Goal: Transaction & Acquisition: Obtain resource

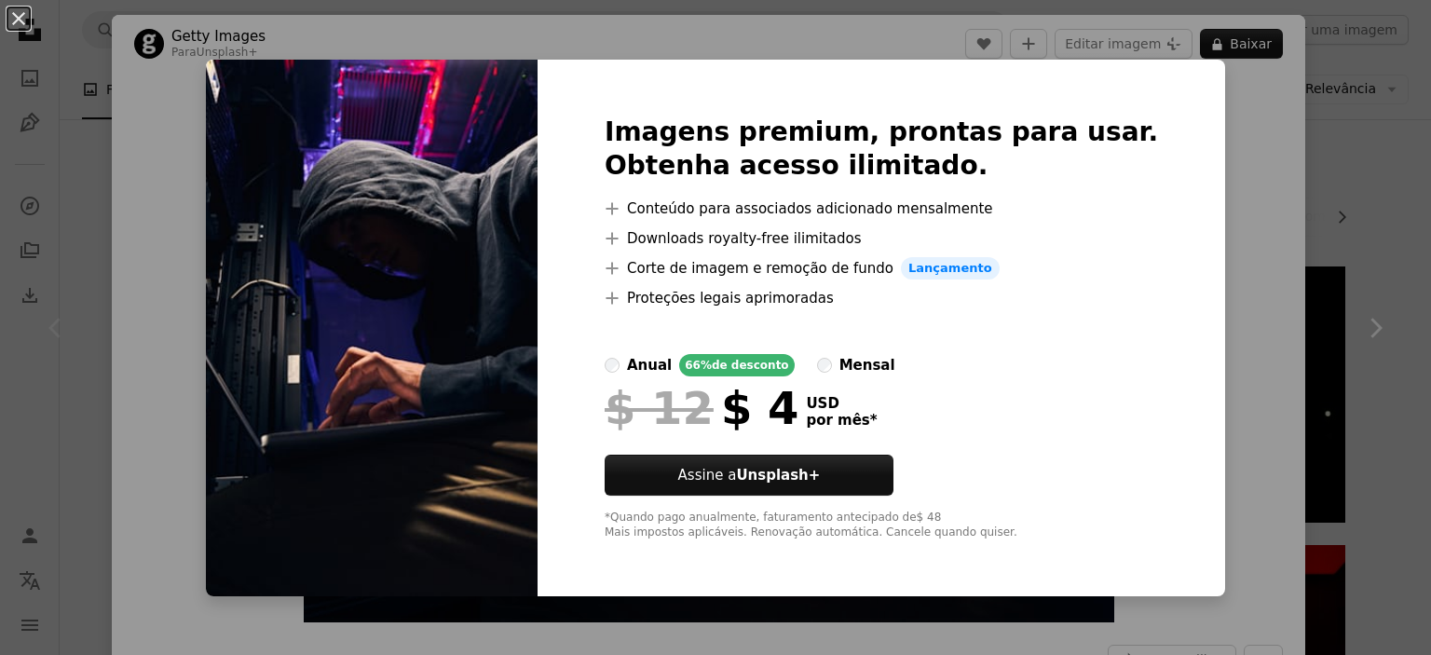
click at [1274, 354] on div "An X shape Imagens premium, prontas para usar. Obtenha acesso ilimitado. A plus…" at bounding box center [715, 327] width 1431 height 655
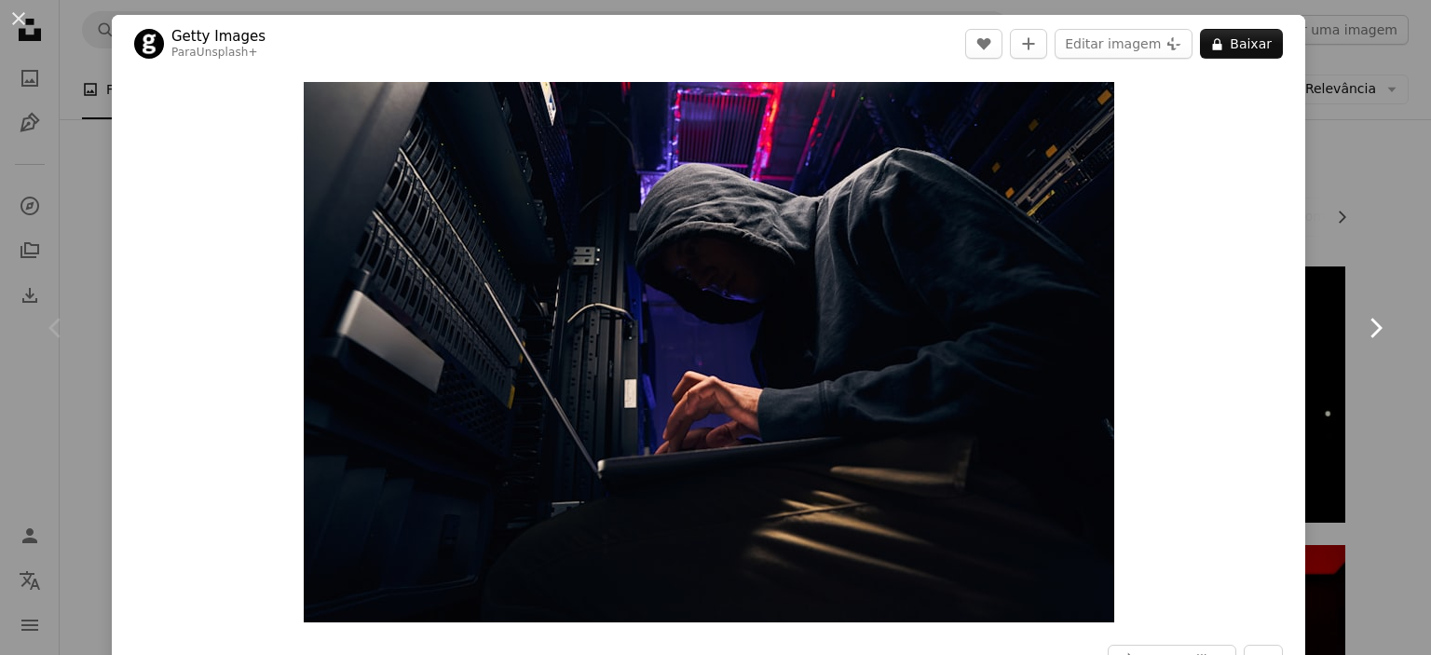
click at [1353, 361] on link "Chevron right" at bounding box center [1376, 328] width 112 height 179
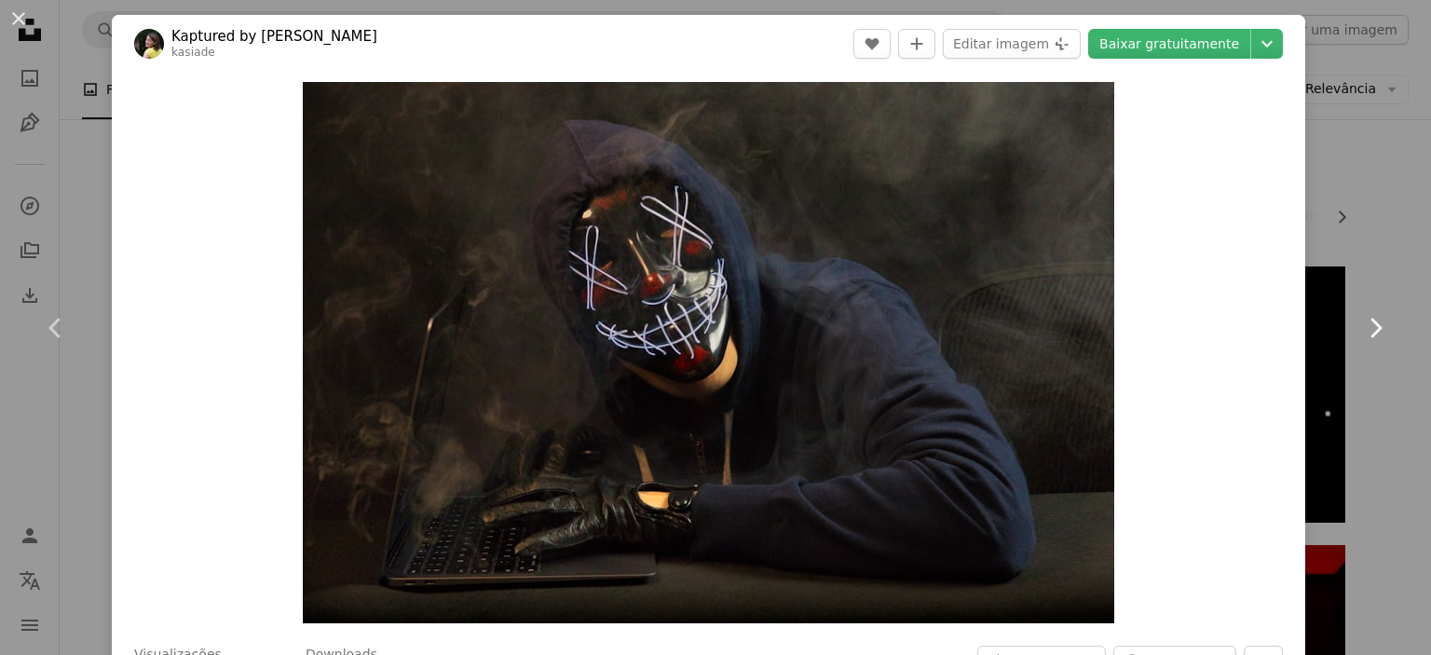
click at [1365, 338] on icon "Chevron right" at bounding box center [1376, 328] width 30 height 30
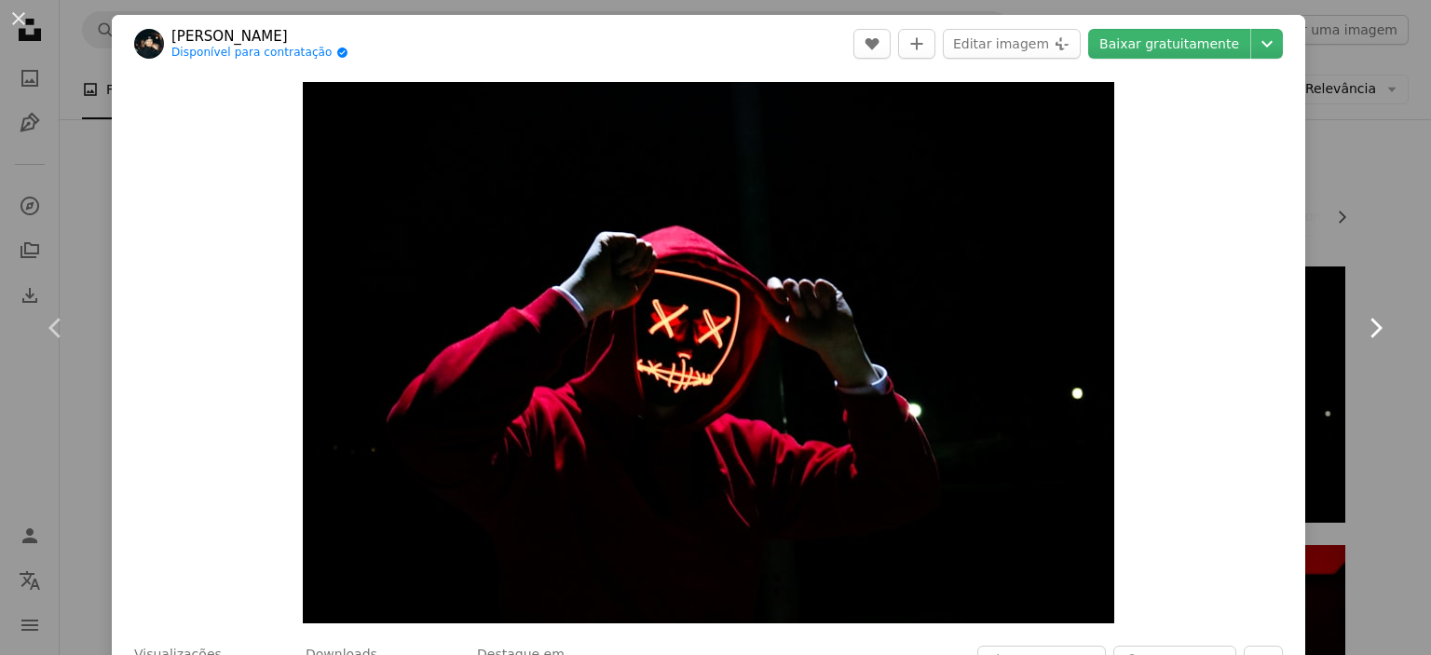
click at [1365, 338] on icon "Chevron right" at bounding box center [1376, 328] width 30 height 30
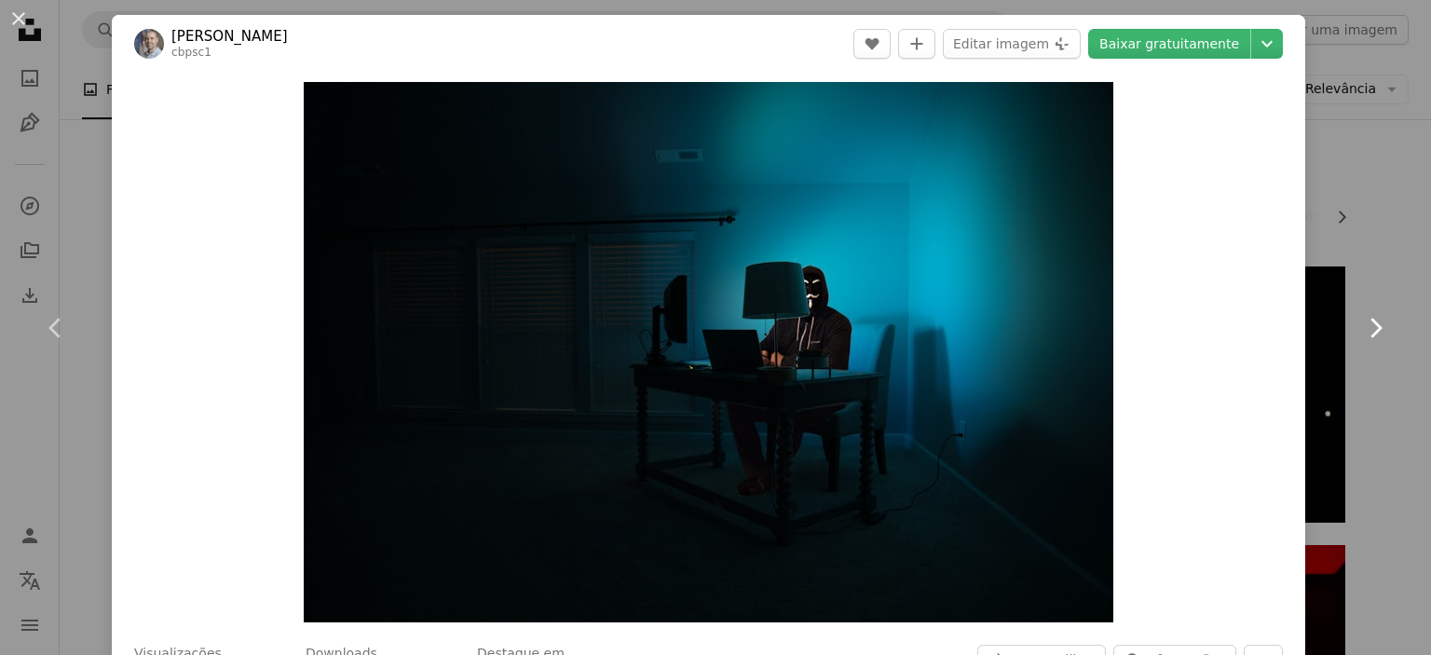
click at [1365, 338] on icon "Chevron right" at bounding box center [1376, 328] width 30 height 30
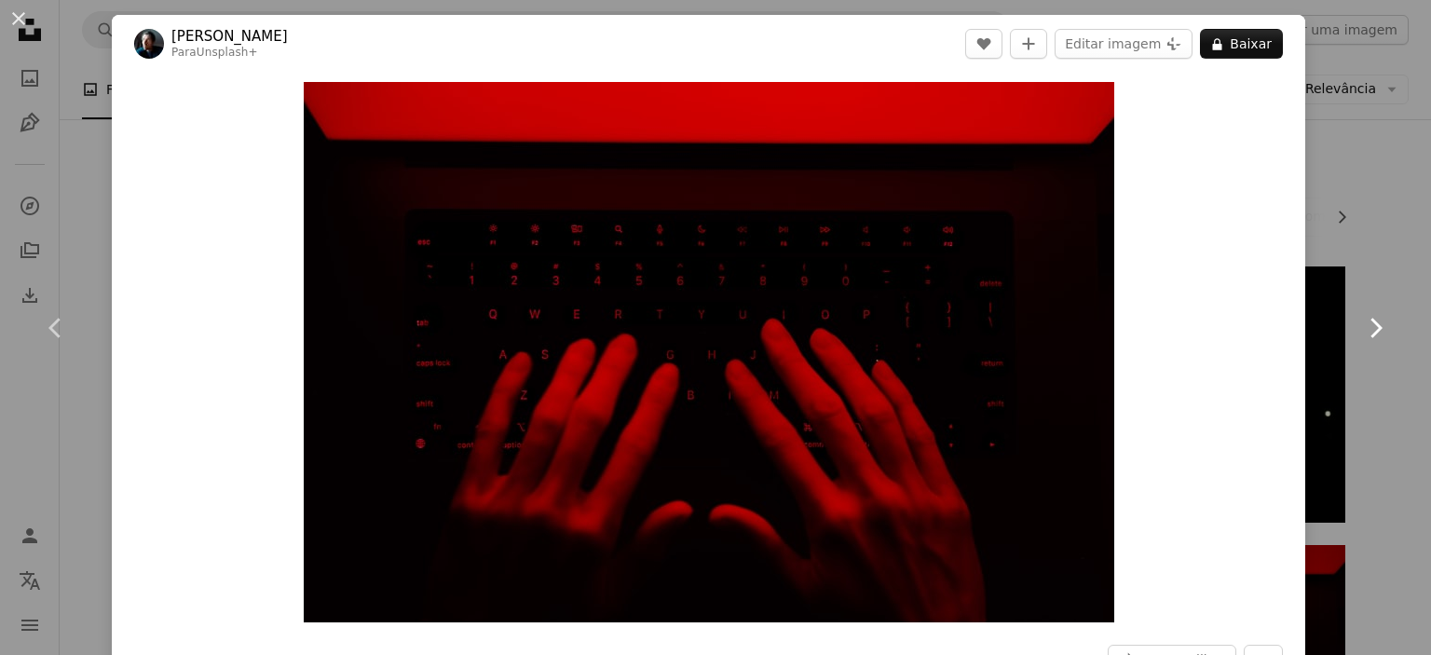
click at [1365, 338] on icon "Chevron right" at bounding box center [1376, 328] width 30 height 30
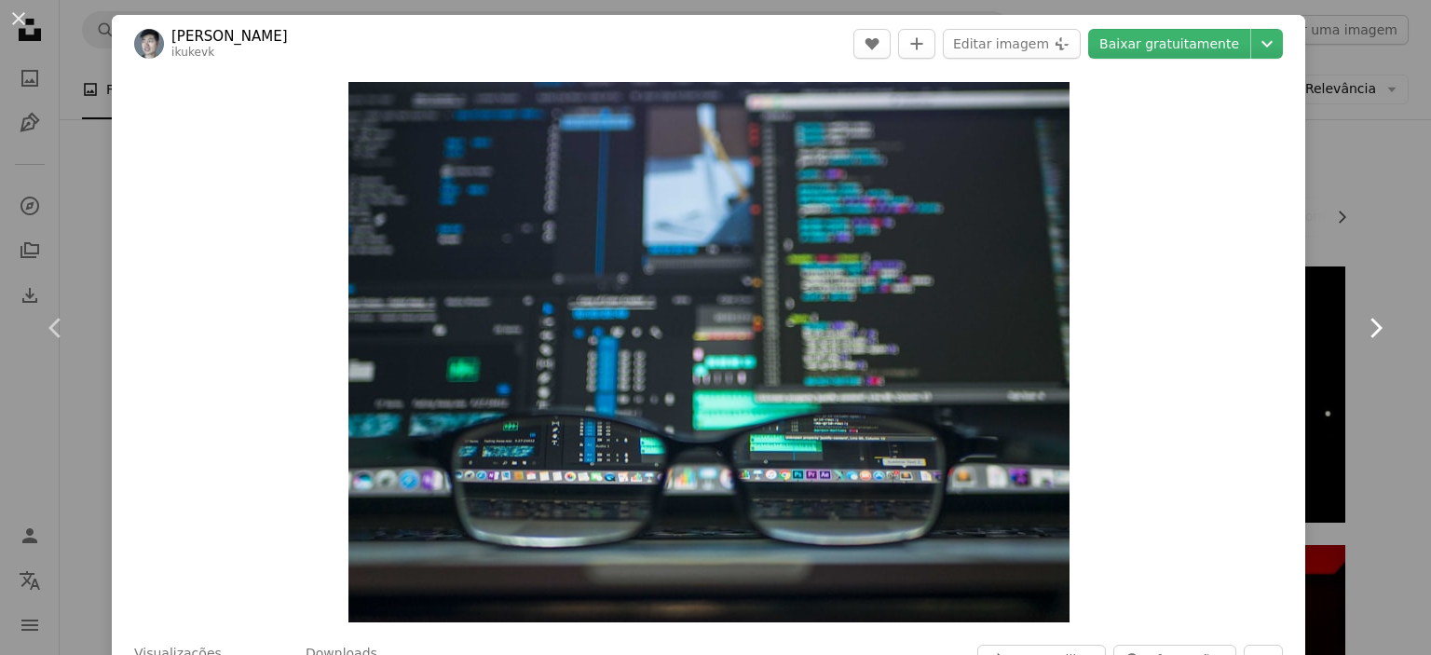
click at [1365, 338] on icon "Chevron right" at bounding box center [1376, 328] width 30 height 30
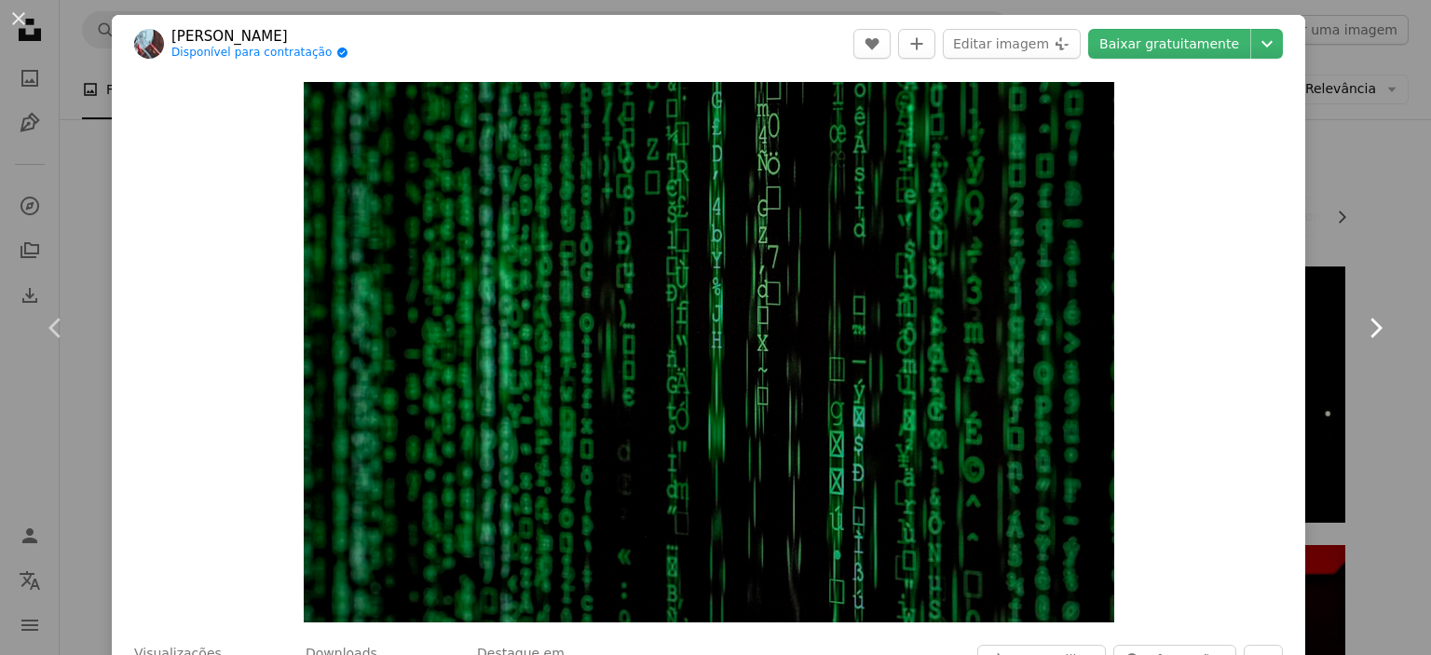
click at [1365, 338] on icon "Chevron right" at bounding box center [1376, 328] width 30 height 30
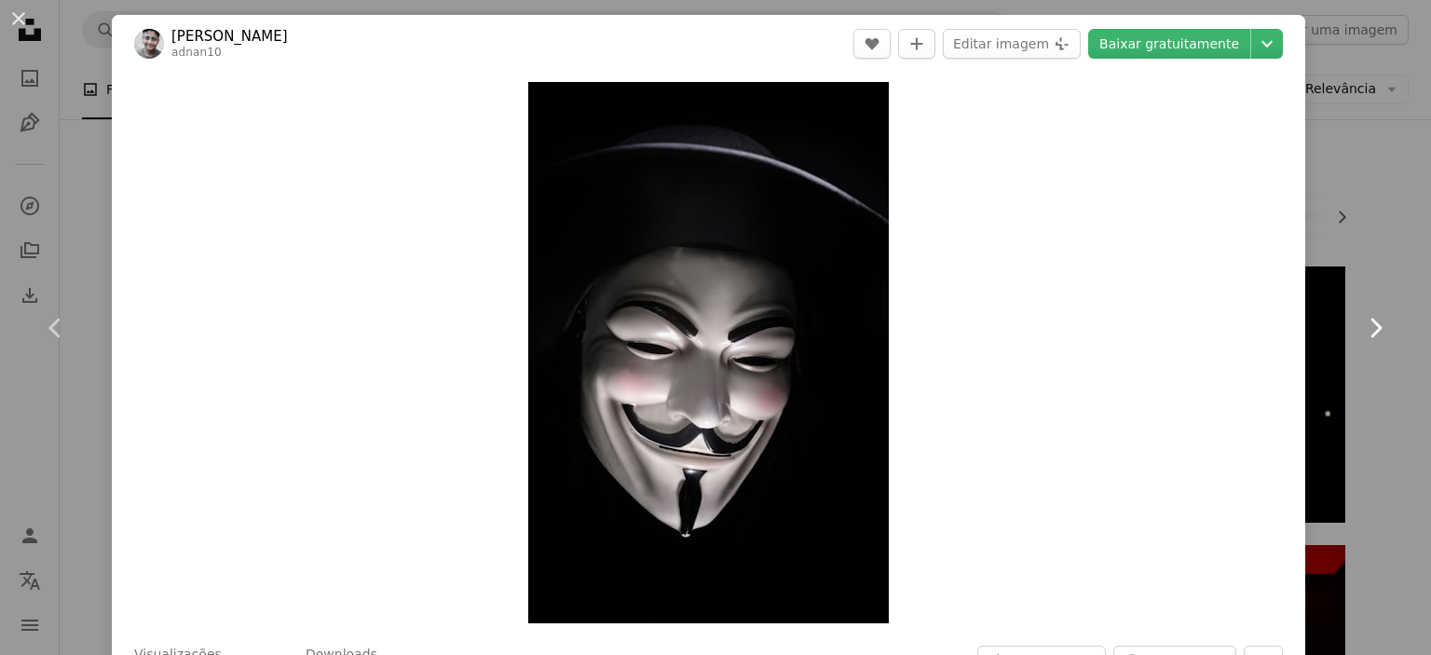
click at [1365, 338] on icon "Chevron right" at bounding box center [1376, 328] width 30 height 30
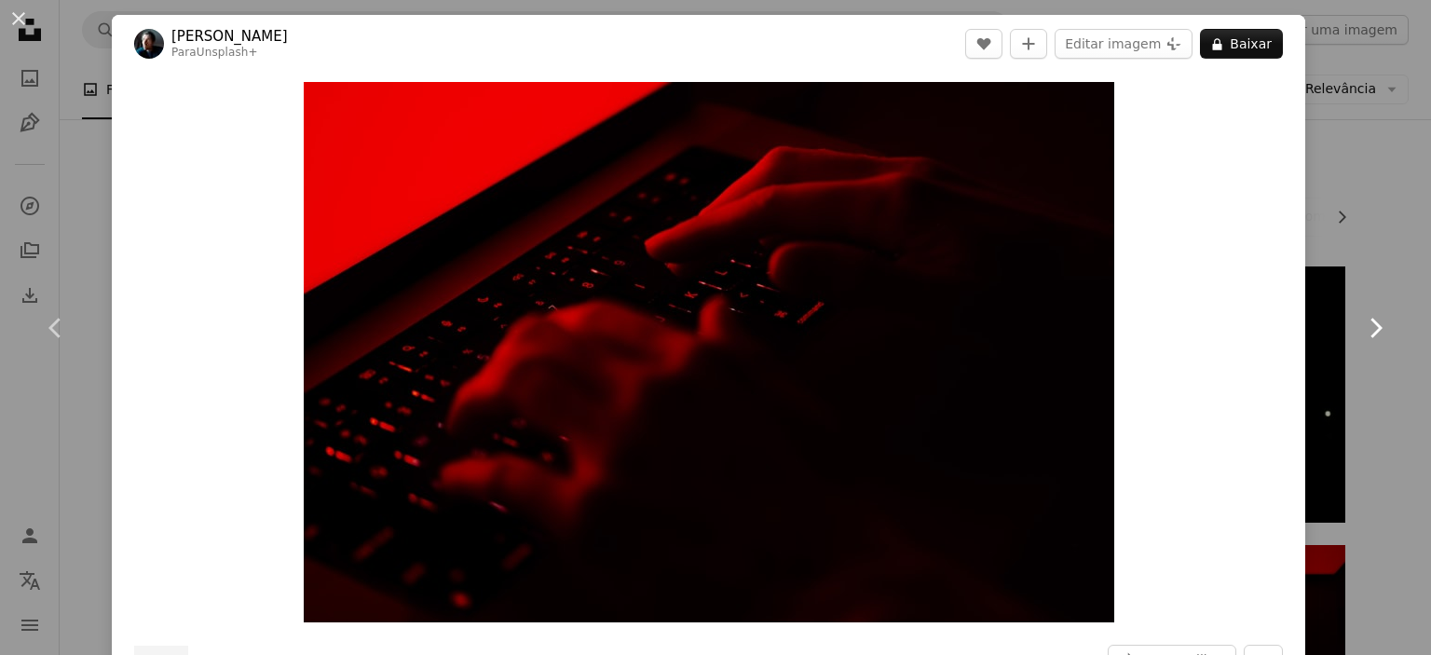
click at [1365, 338] on icon "Chevron right" at bounding box center [1376, 328] width 30 height 30
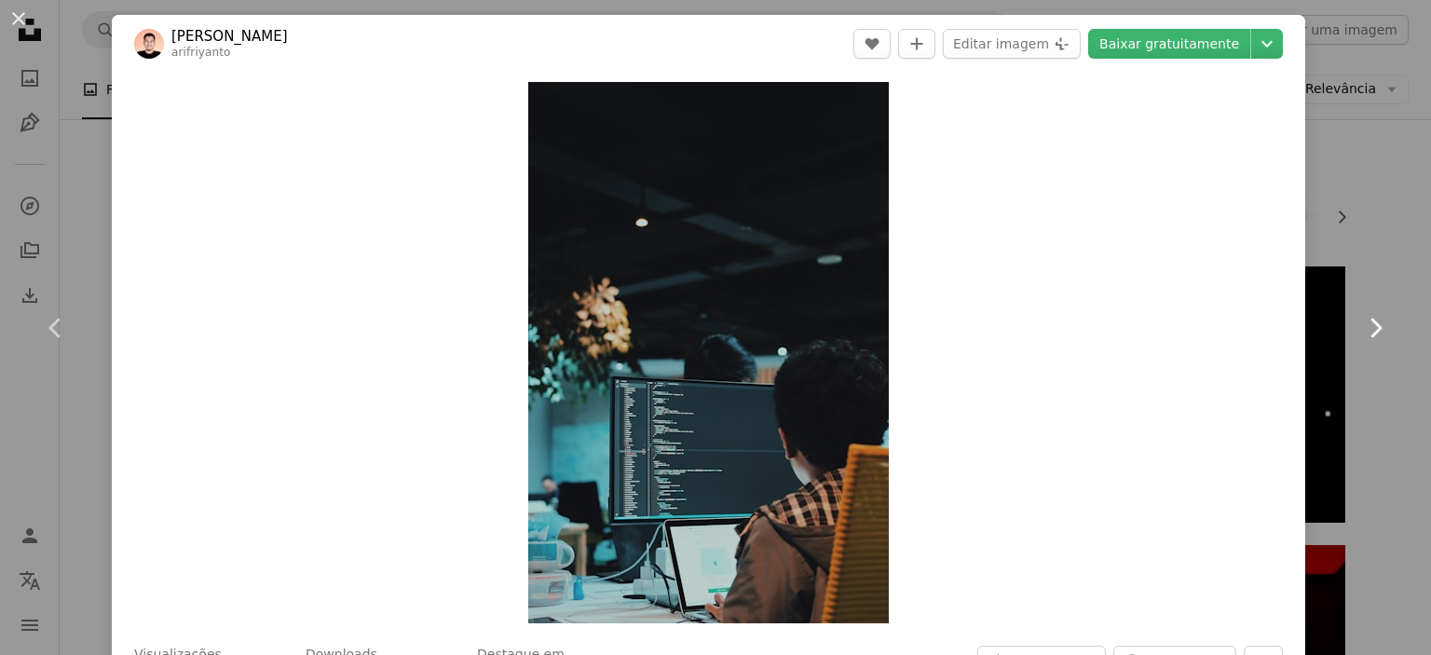
click at [1365, 338] on icon "Chevron right" at bounding box center [1376, 328] width 30 height 30
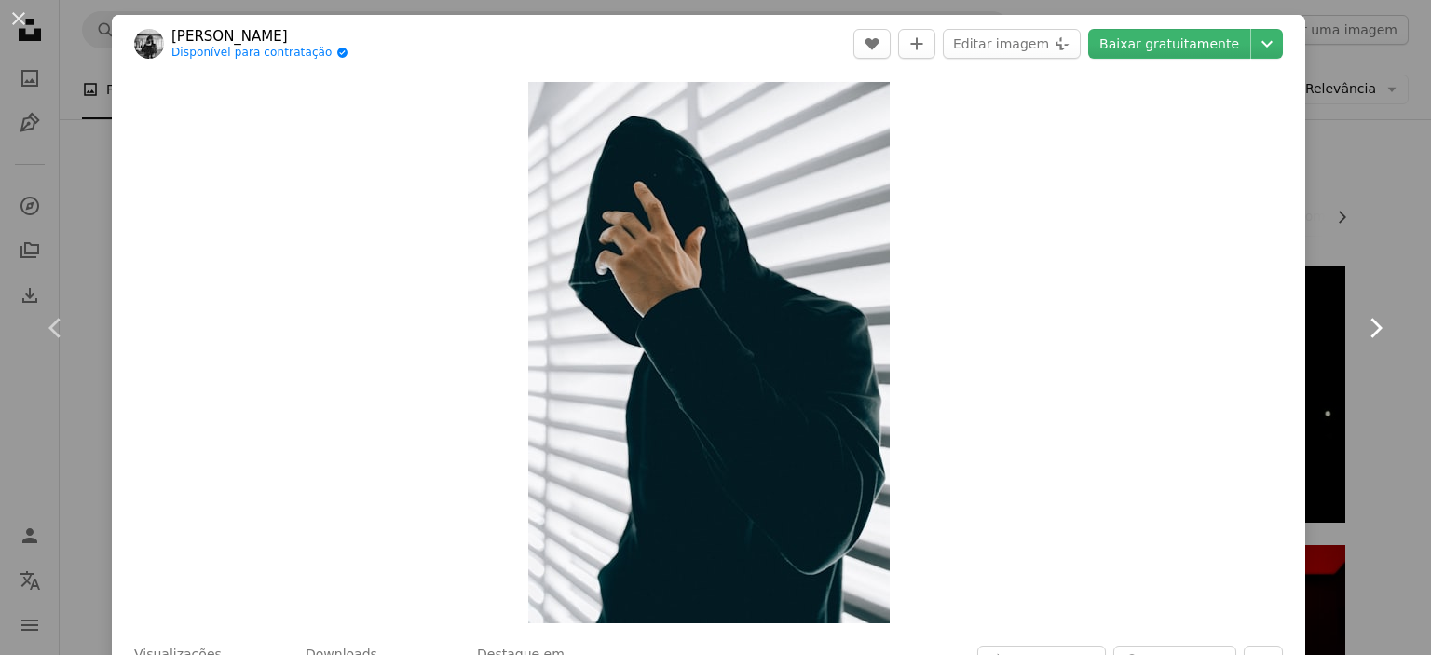
click at [1365, 338] on icon "Chevron right" at bounding box center [1376, 328] width 30 height 30
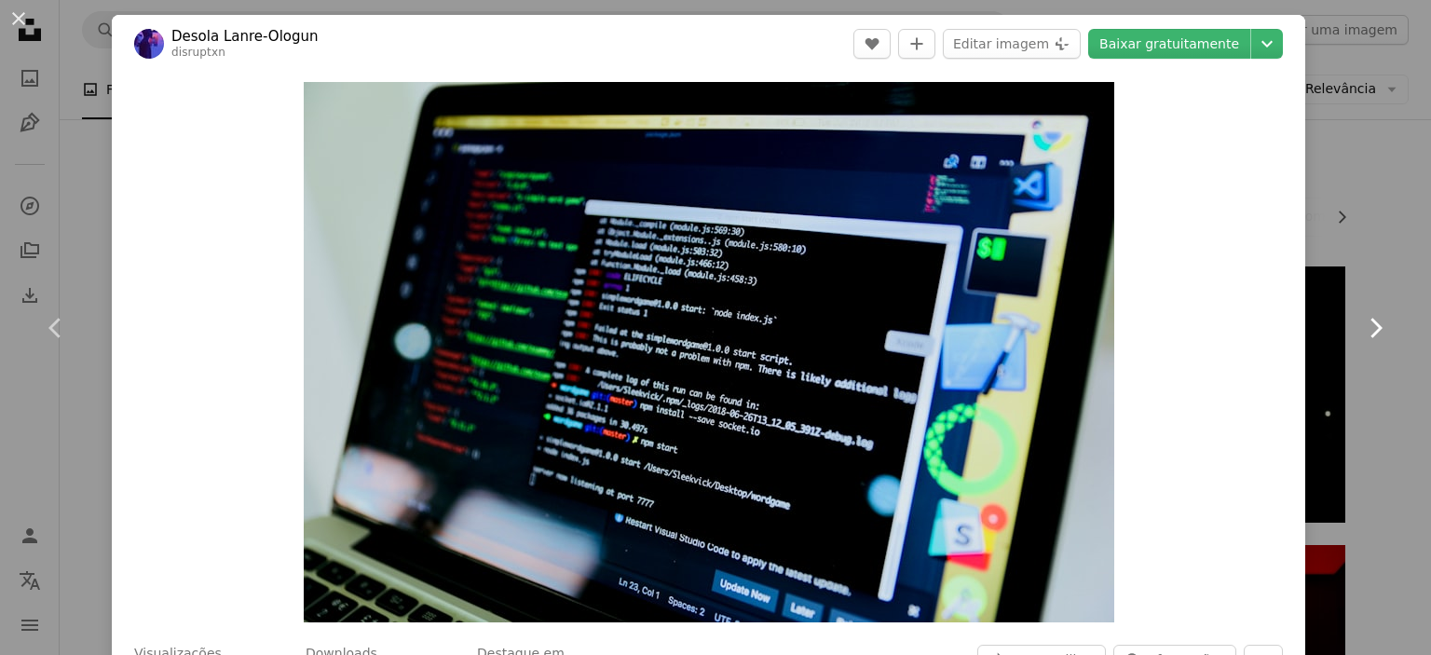
click at [1365, 338] on icon "Chevron right" at bounding box center [1376, 328] width 30 height 30
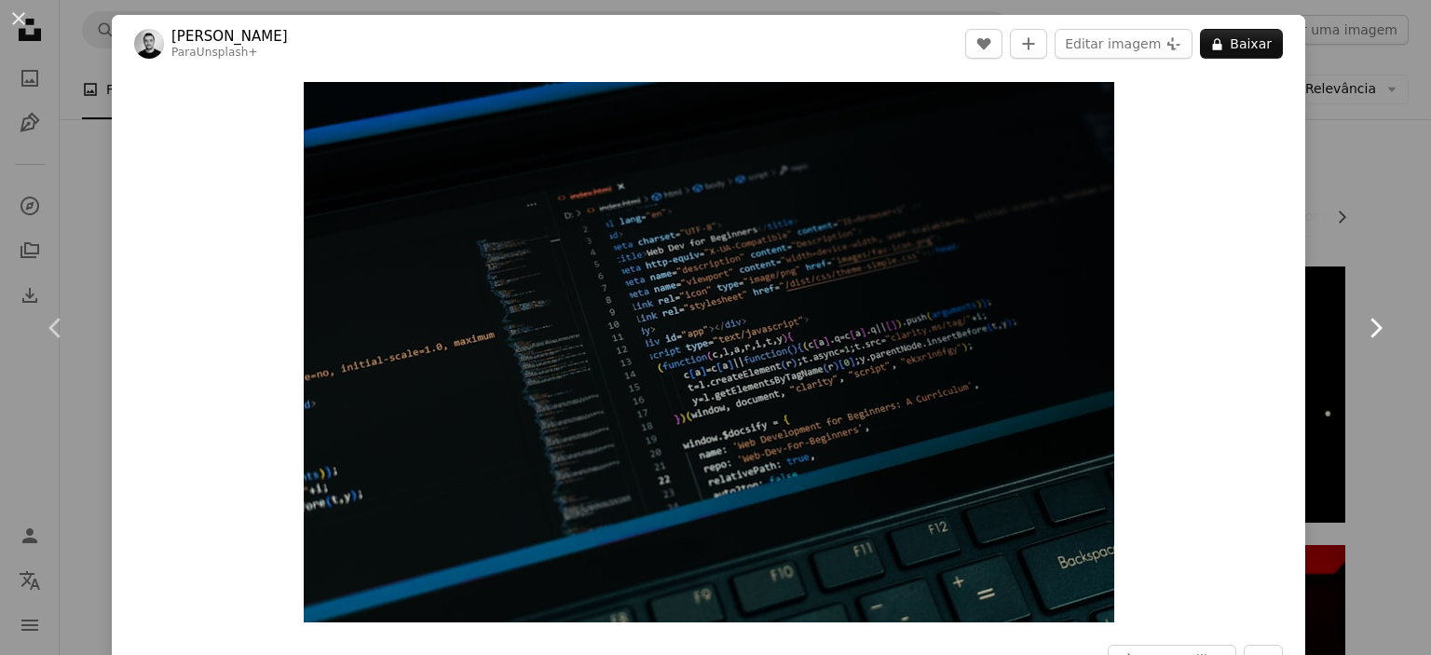
click at [1365, 338] on icon "Chevron right" at bounding box center [1376, 328] width 30 height 30
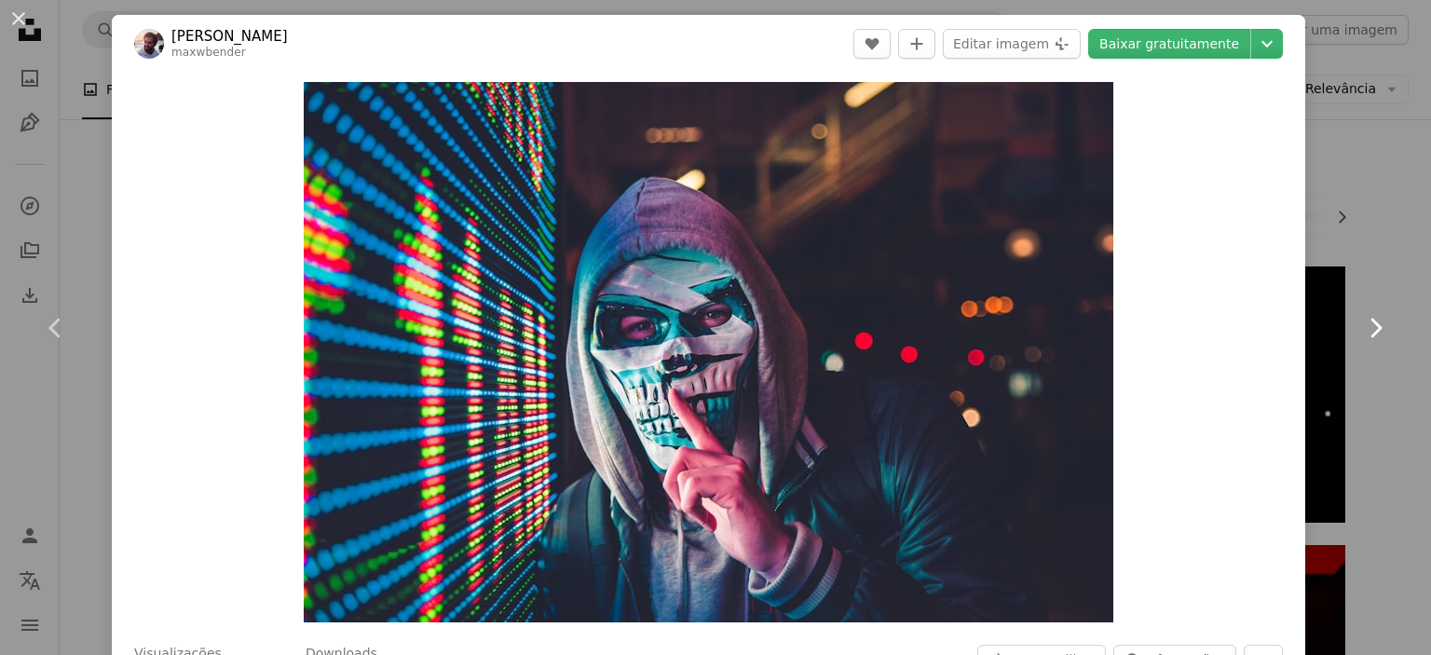
click at [1365, 338] on icon "Chevron right" at bounding box center [1376, 328] width 30 height 30
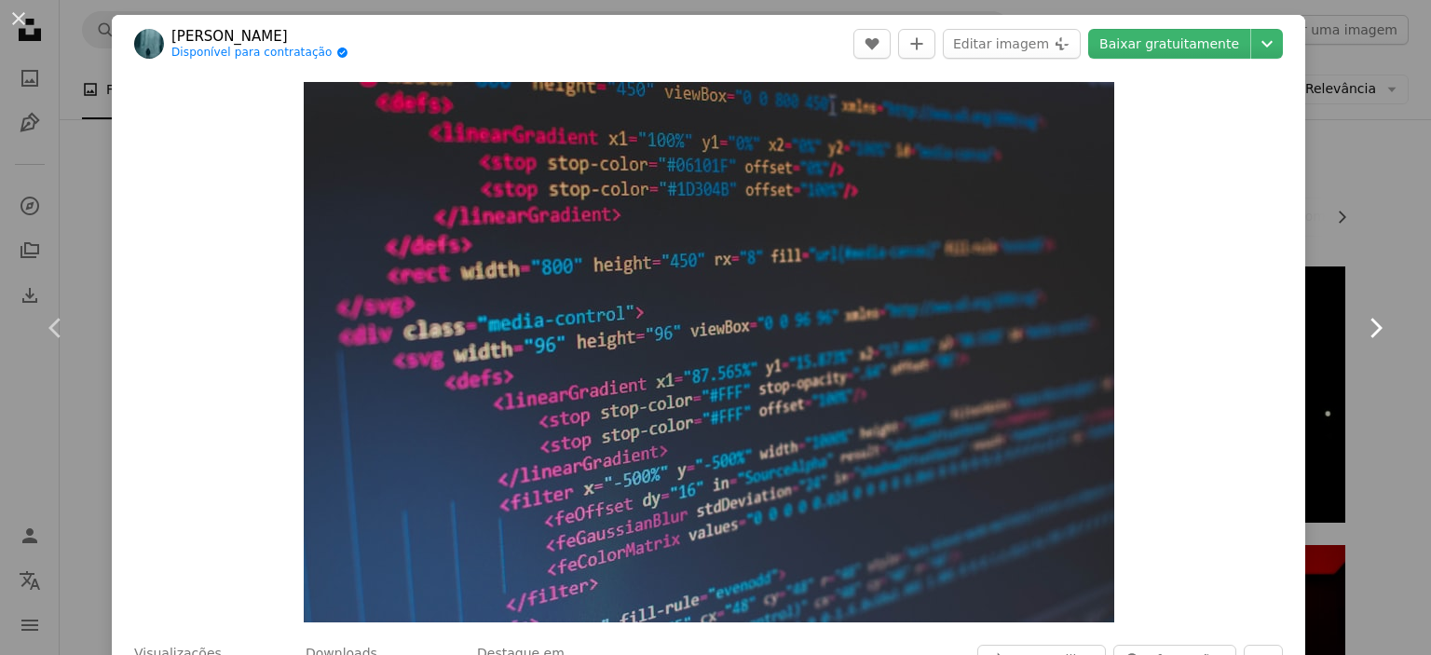
click at [1365, 338] on icon "Chevron right" at bounding box center [1376, 328] width 30 height 30
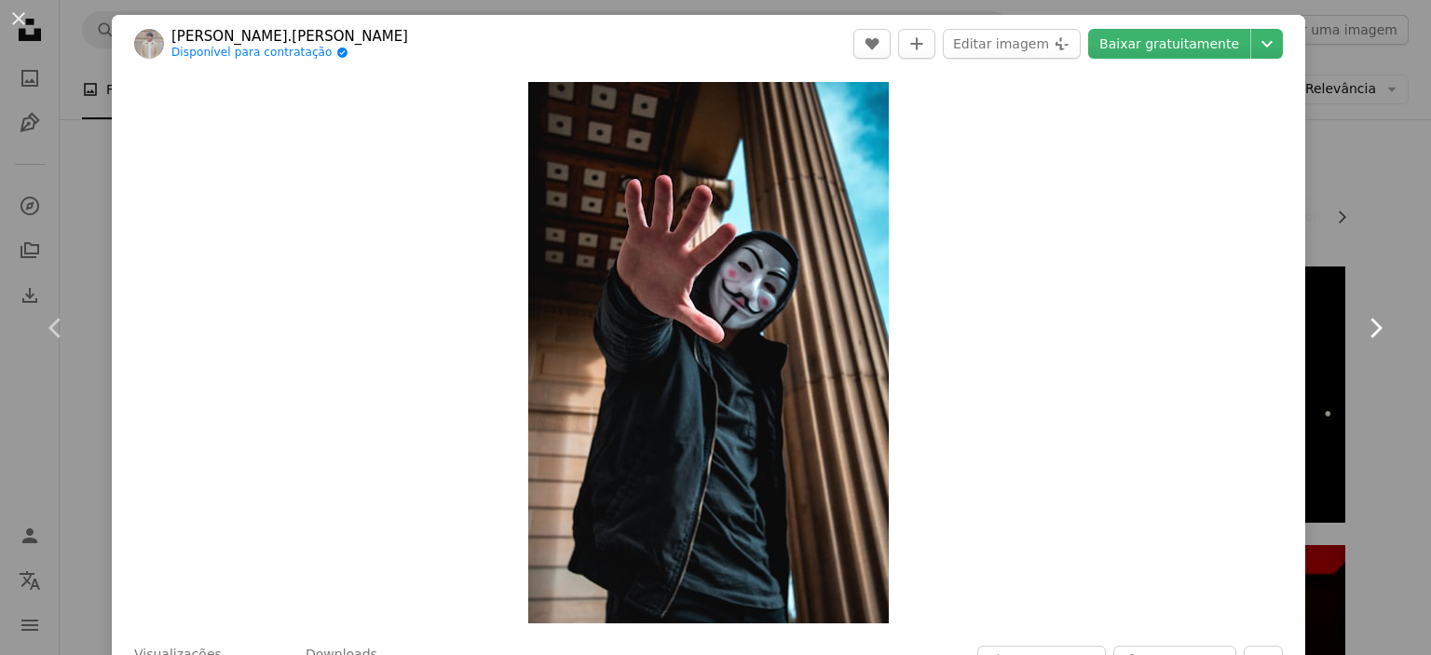
click at [1365, 338] on icon "Chevron right" at bounding box center [1376, 328] width 30 height 30
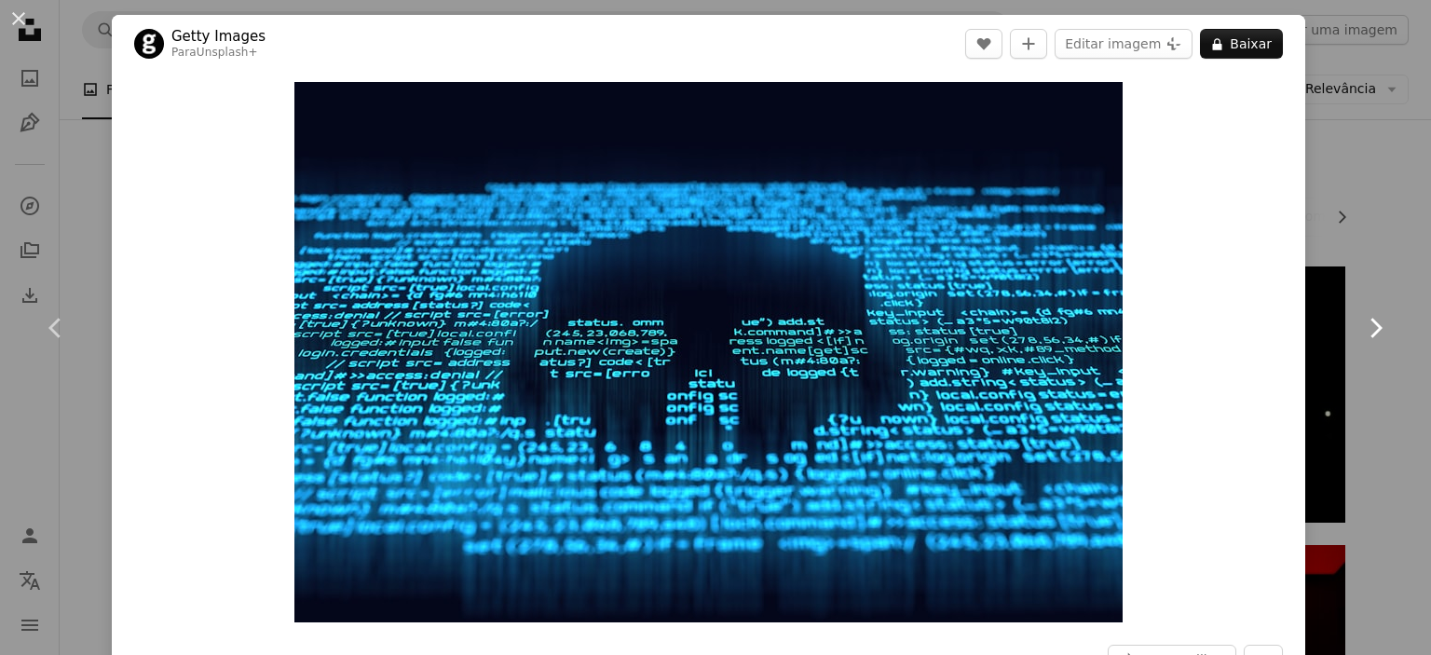
click at [1365, 338] on icon "Chevron right" at bounding box center [1376, 328] width 30 height 30
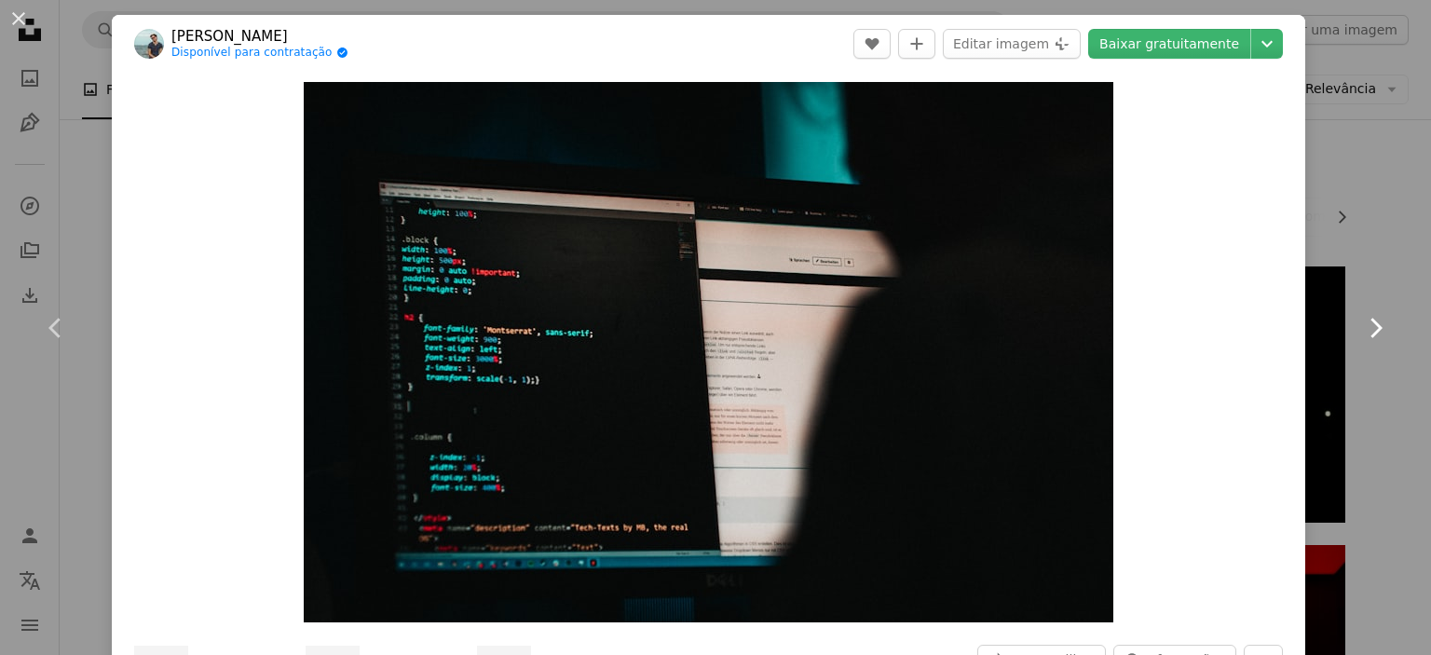
click at [1365, 338] on icon "Chevron right" at bounding box center [1376, 328] width 30 height 30
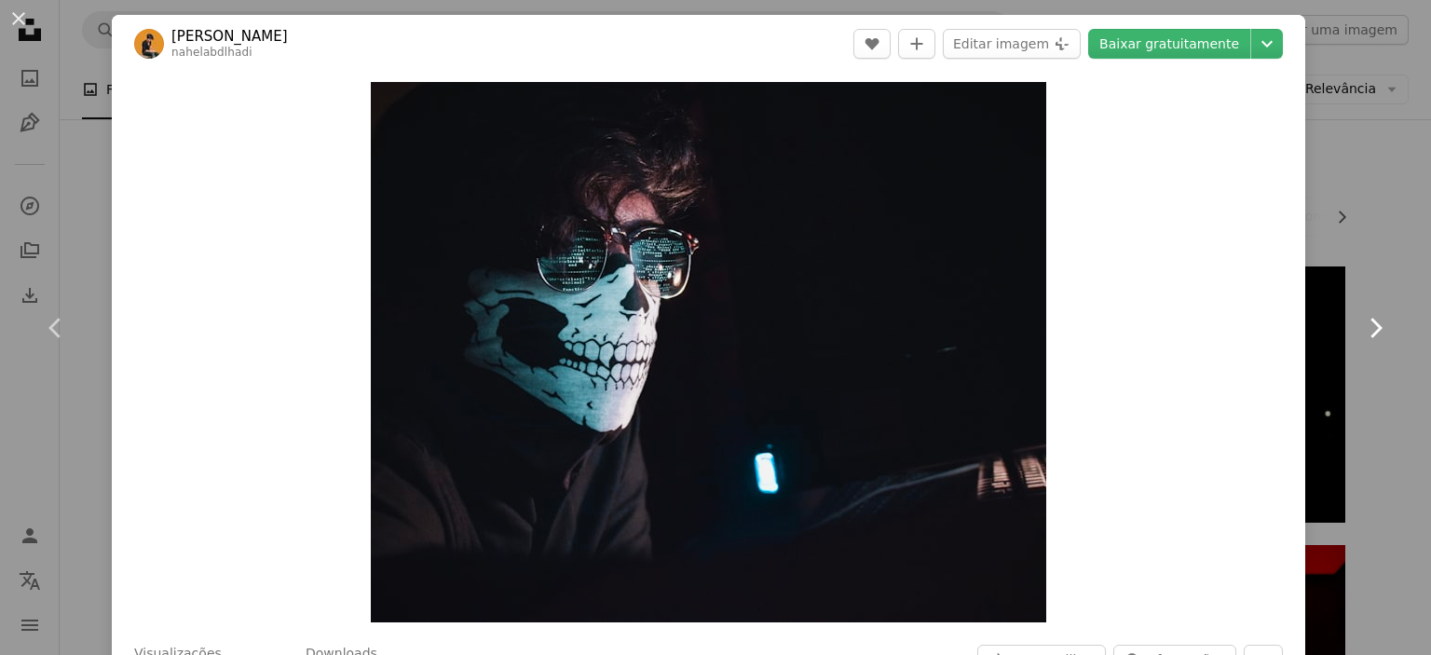
click at [1365, 338] on icon "Chevron right" at bounding box center [1376, 328] width 30 height 30
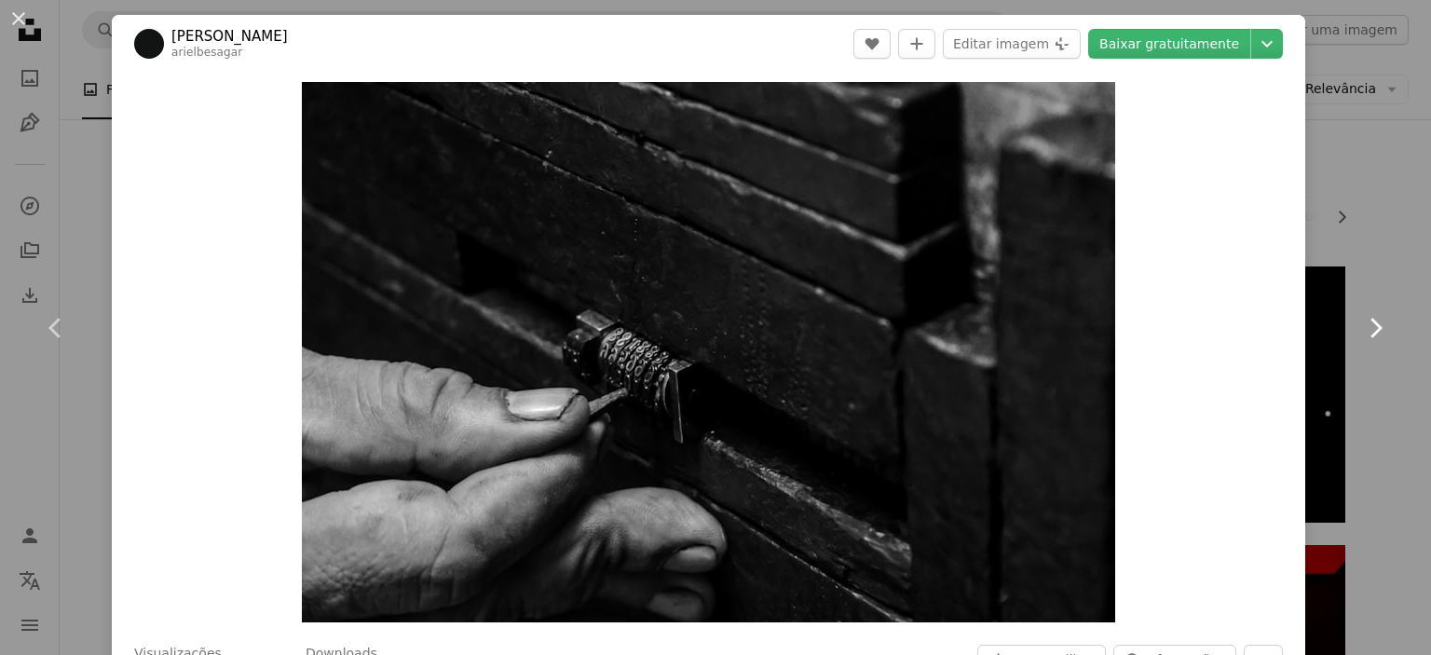
click at [1365, 338] on icon "Chevron right" at bounding box center [1376, 328] width 30 height 30
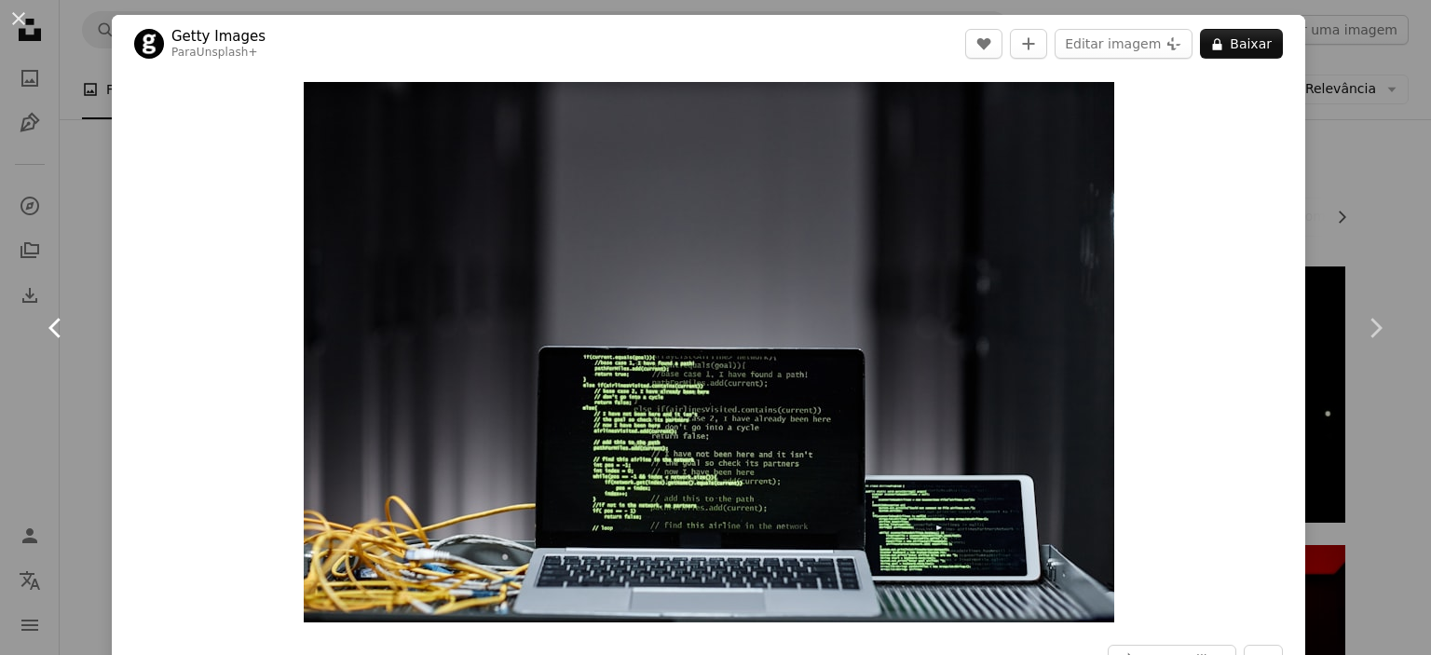
click at [52, 335] on icon "Chevron left" at bounding box center [56, 328] width 30 height 30
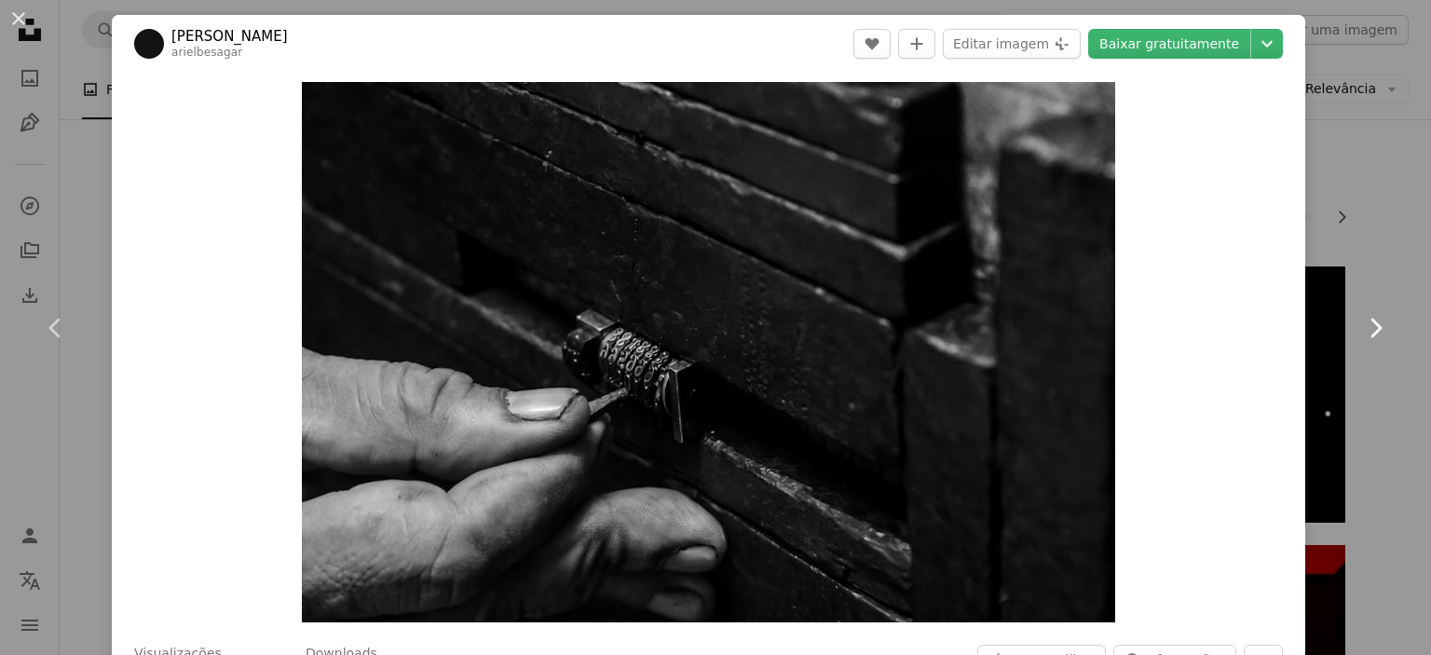
click at [1361, 326] on icon "Chevron right" at bounding box center [1376, 328] width 30 height 30
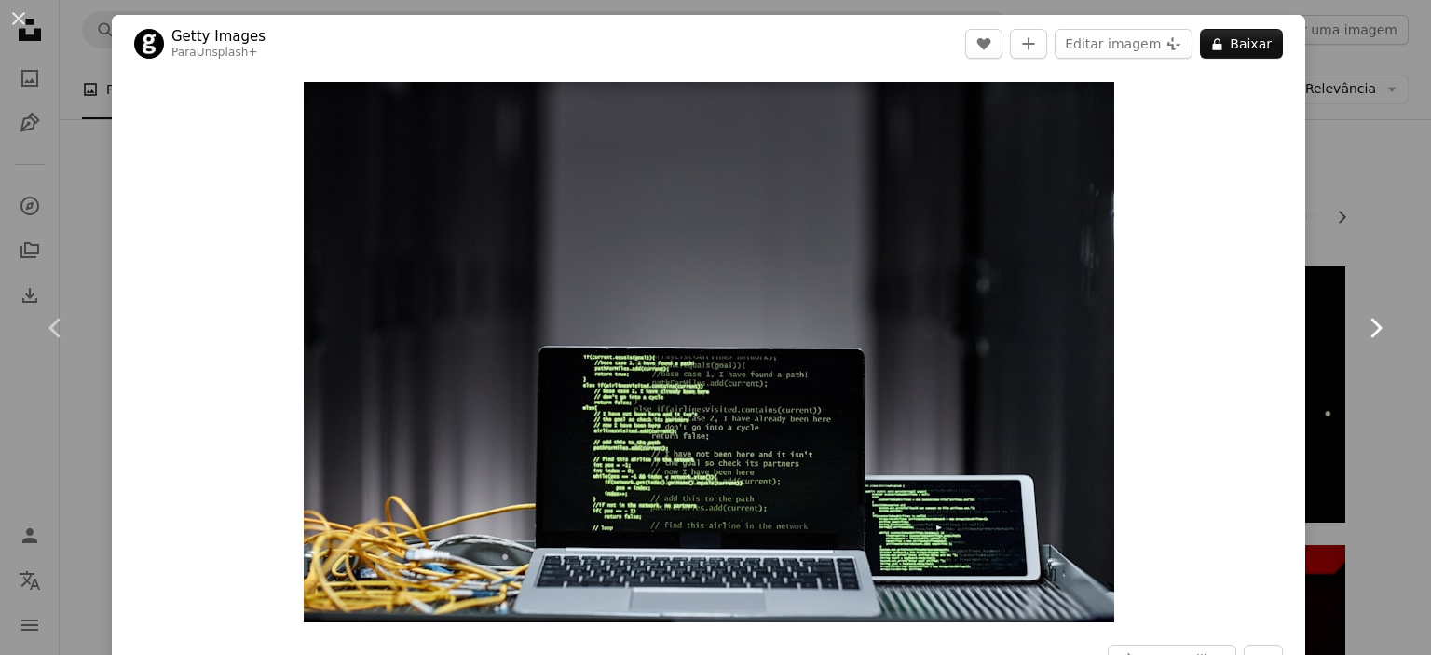
click at [1361, 326] on icon "Chevron right" at bounding box center [1376, 328] width 30 height 30
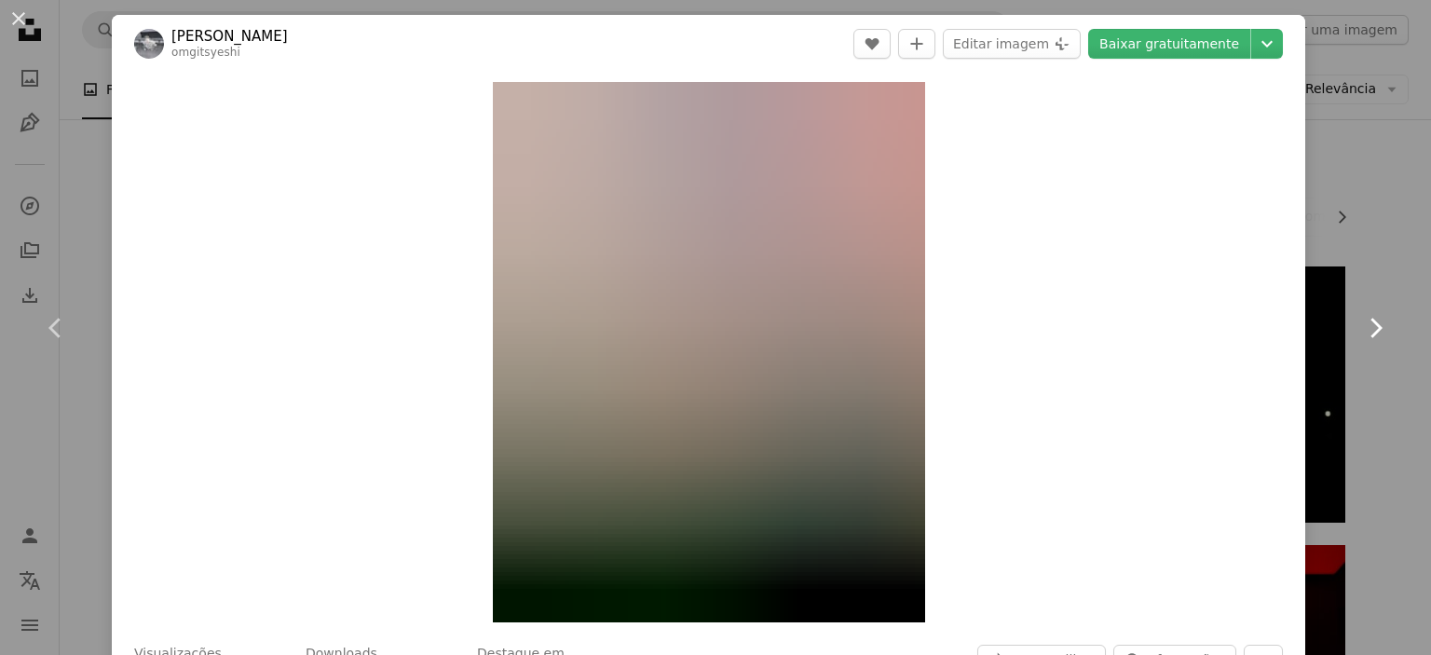
click at [1361, 326] on icon "Chevron right" at bounding box center [1376, 328] width 30 height 30
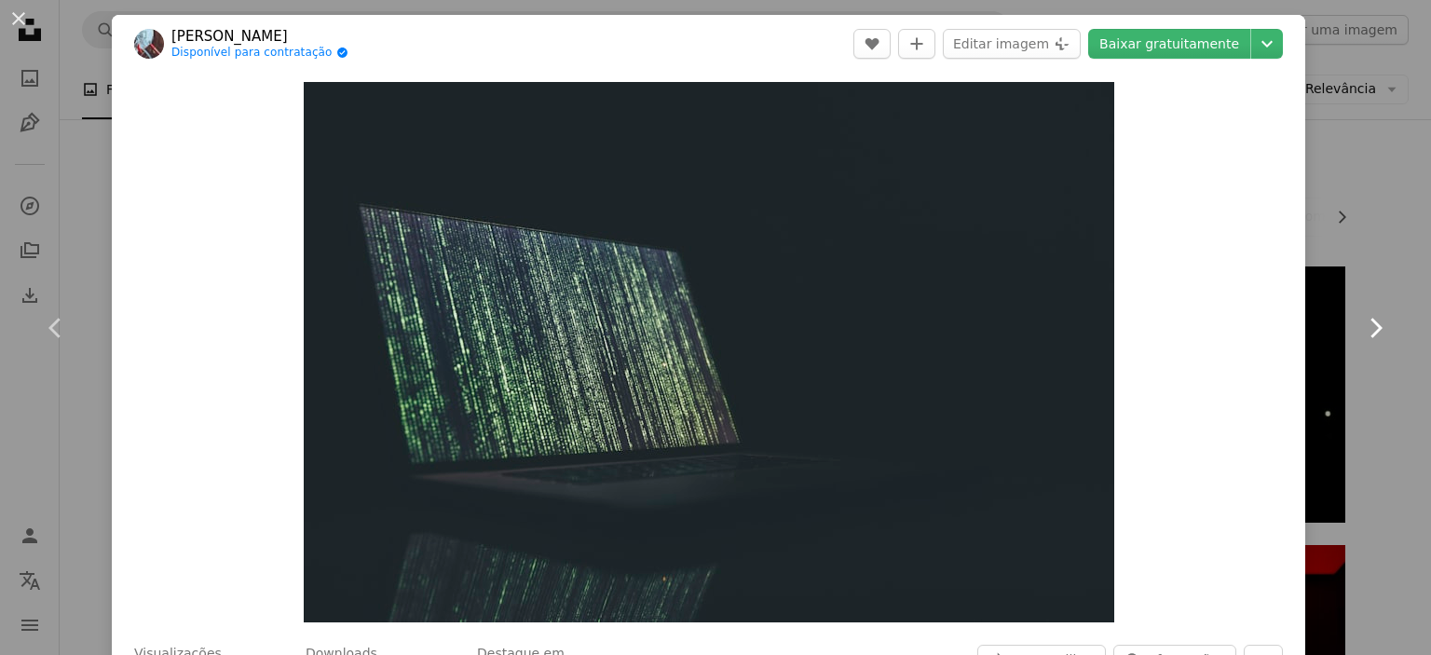
click at [1361, 326] on icon "Chevron right" at bounding box center [1376, 328] width 30 height 30
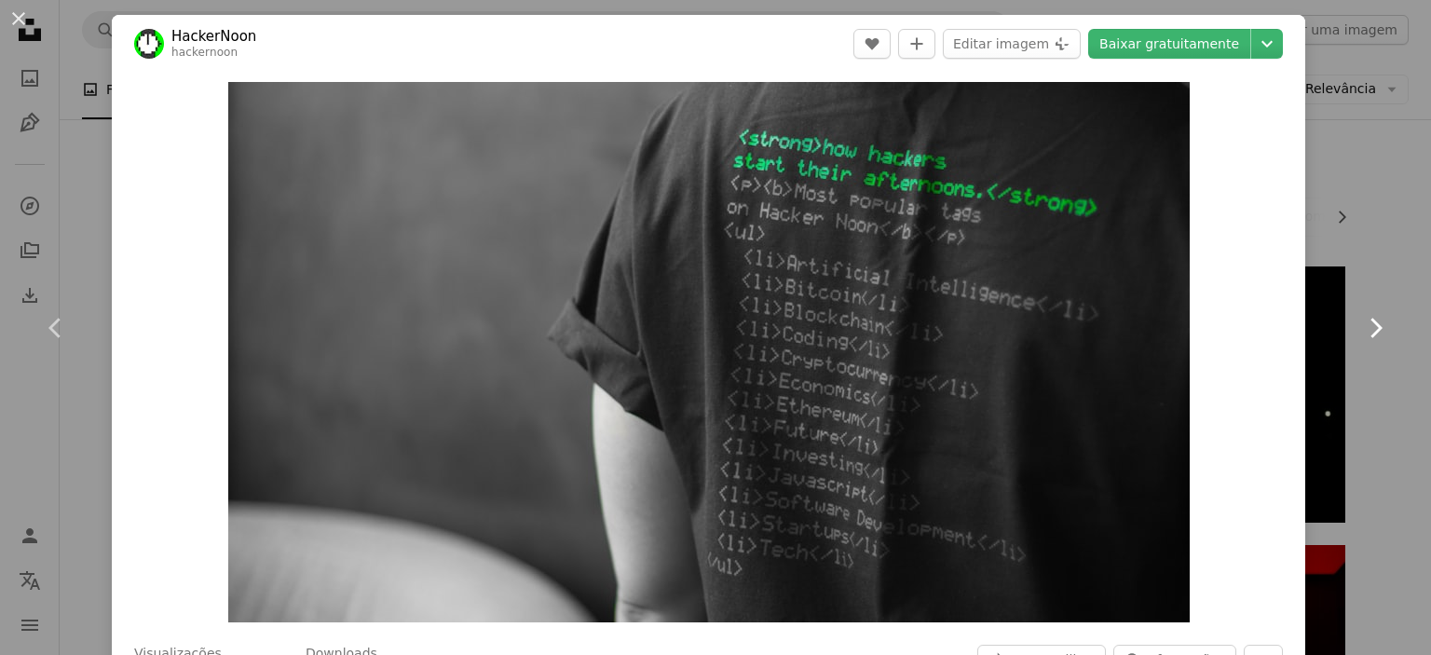
click at [1361, 326] on icon "Chevron right" at bounding box center [1376, 328] width 30 height 30
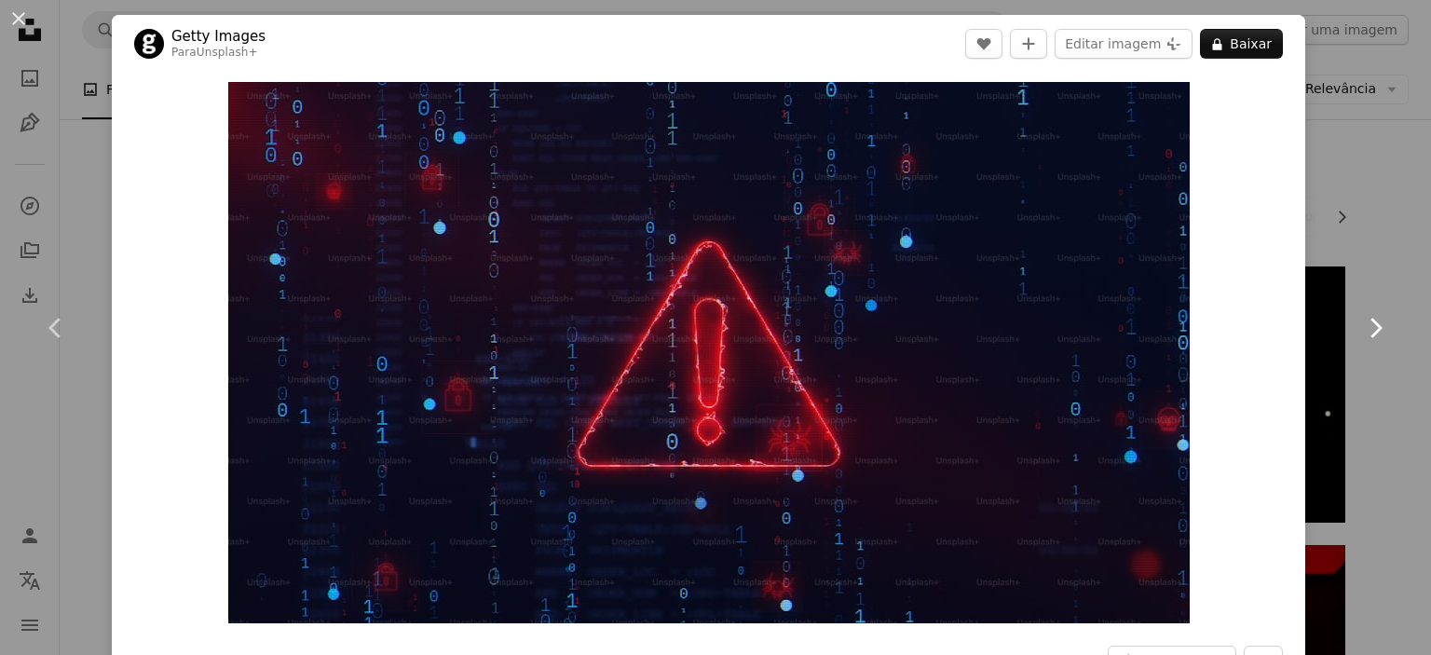
click at [1361, 326] on icon "Chevron right" at bounding box center [1376, 328] width 30 height 30
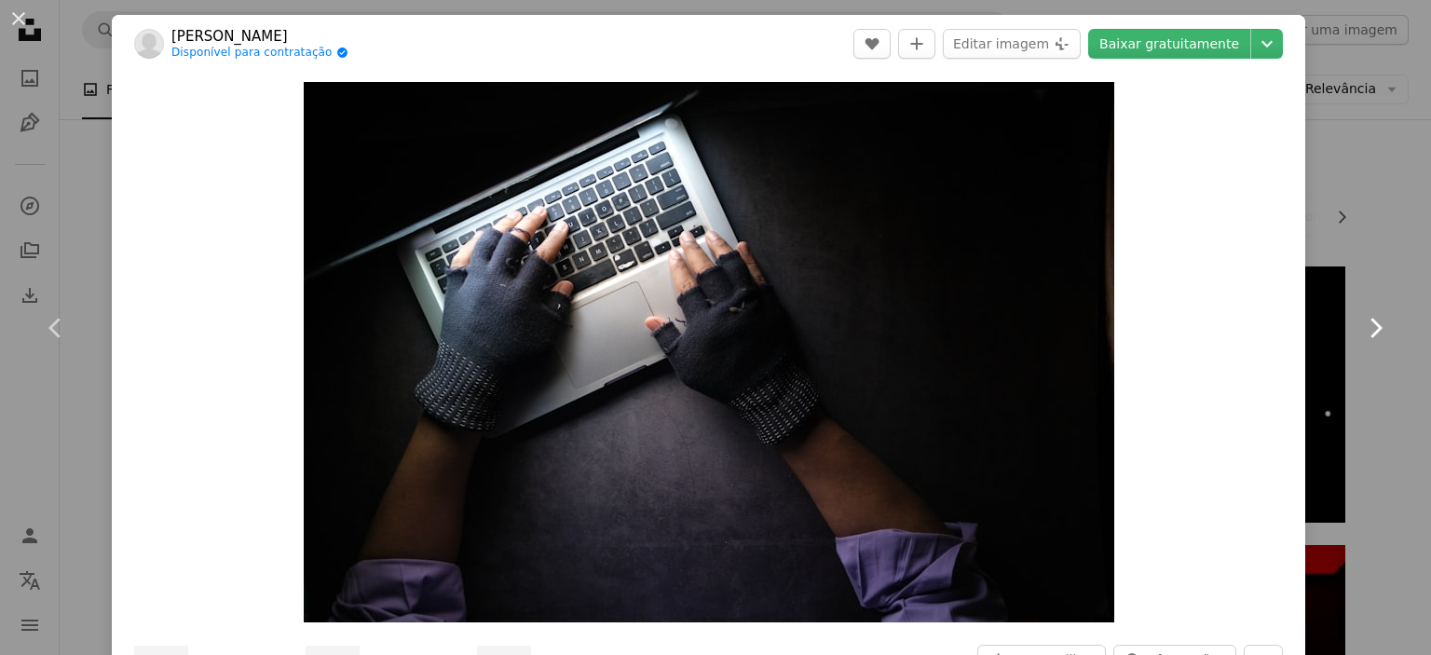
click at [1361, 326] on icon "Chevron right" at bounding box center [1376, 328] width 30 height 30
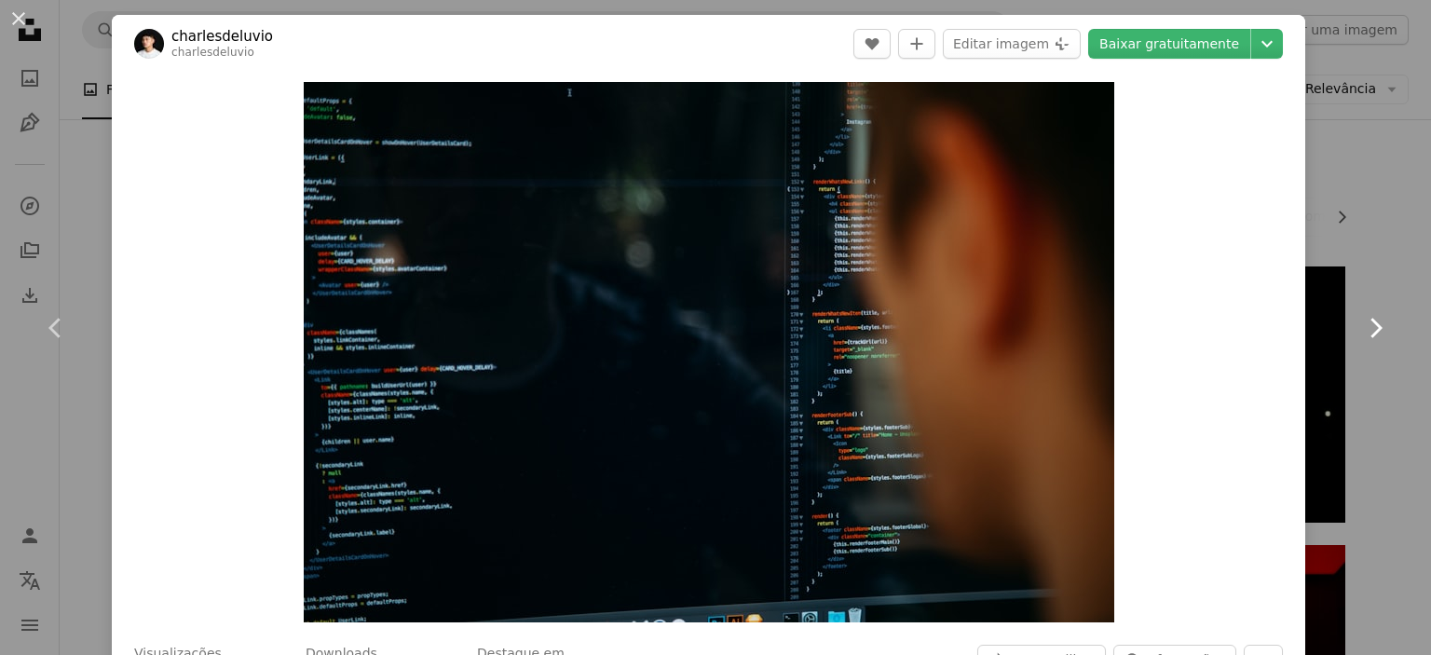
click at [1361, 326] on icon "Chevron right" at bounding box center [1376, 328] width 30 height 30
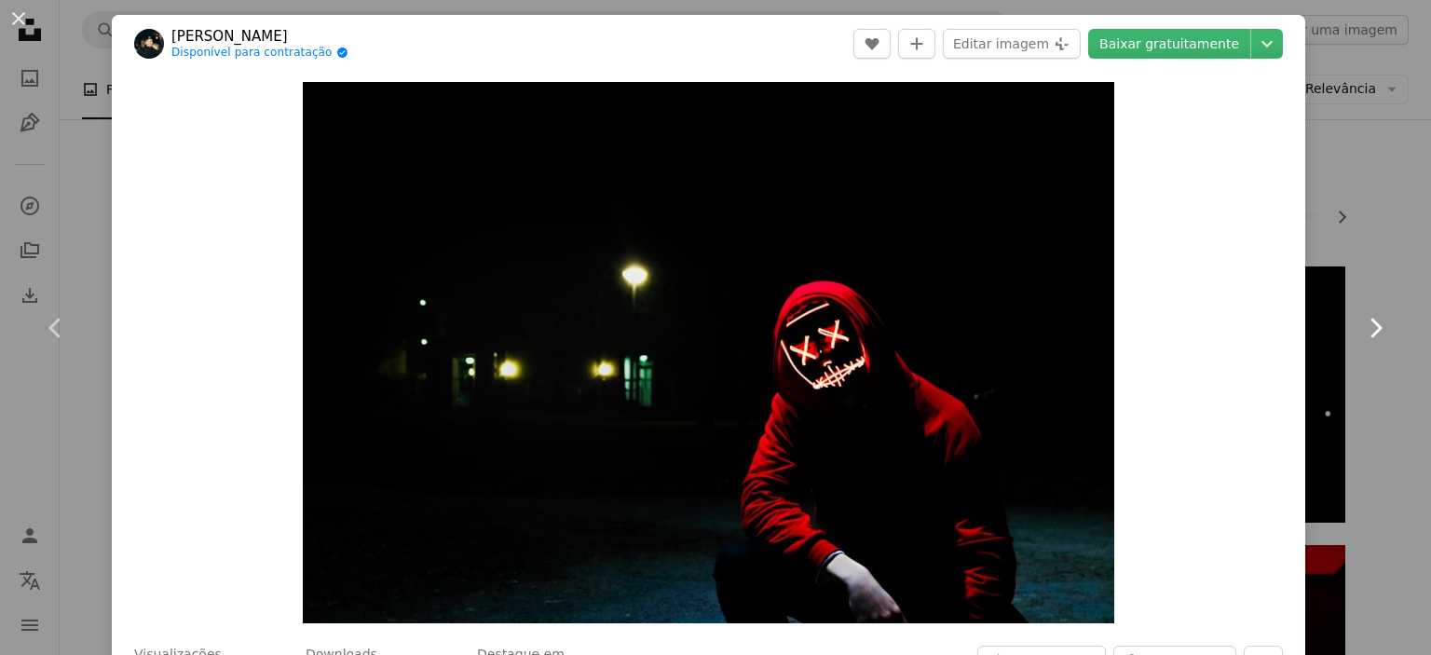
click at [1361, 326] on icon "Chevron right" at bounding box center [1376, 328] width 30 height 30
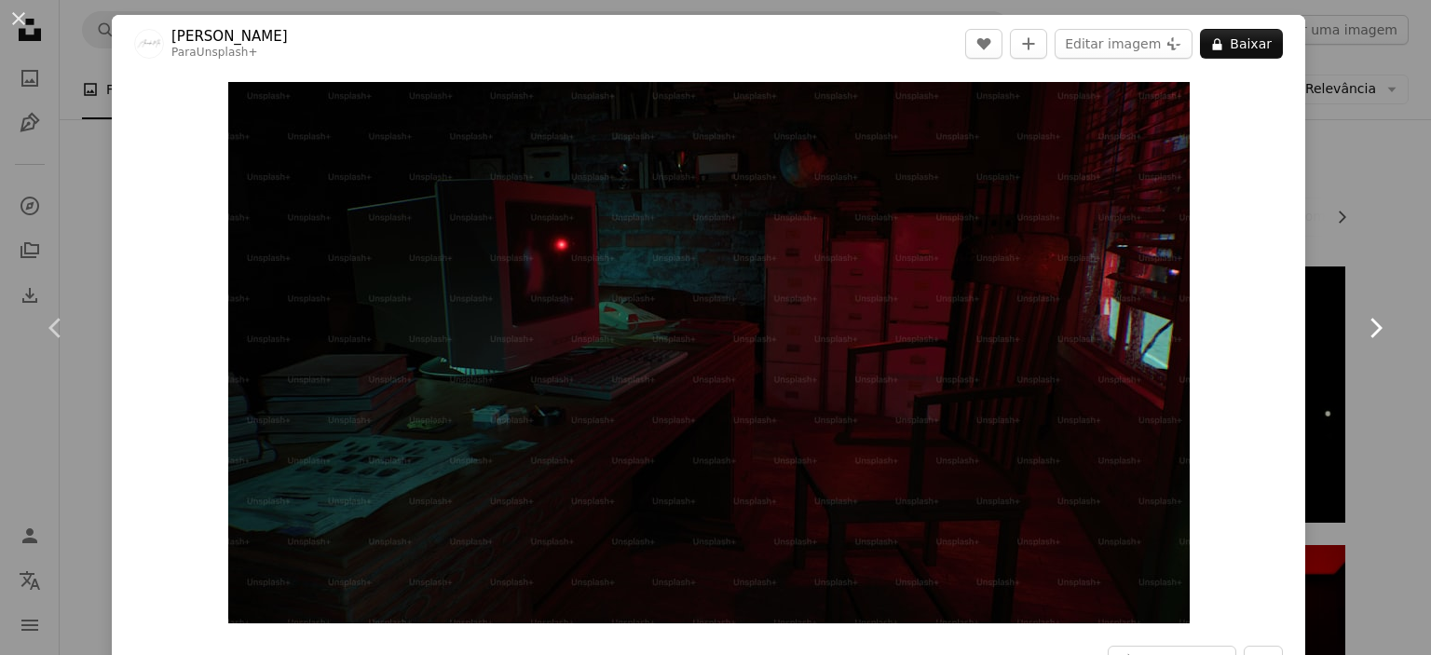
click at [1361, 326] on icon "Chevron right" at bounding box center [1376, 328] width 30 height 30
